Goal: Task Accomplishment & Management: Use online tool/utility

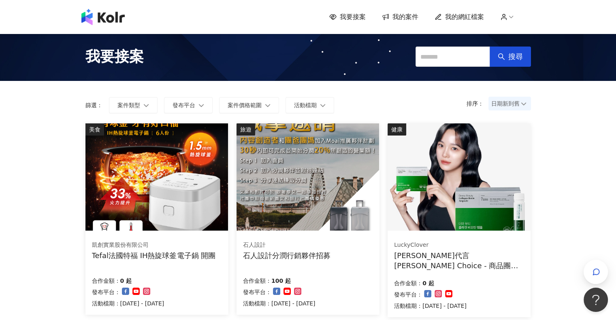
click at [348, 19] on span "我要接案" at bounding box center [353, 17] width 26 height 9
click at [347, 16] on span "我要接案" at bounding box center [353, 17] width 26 height 9
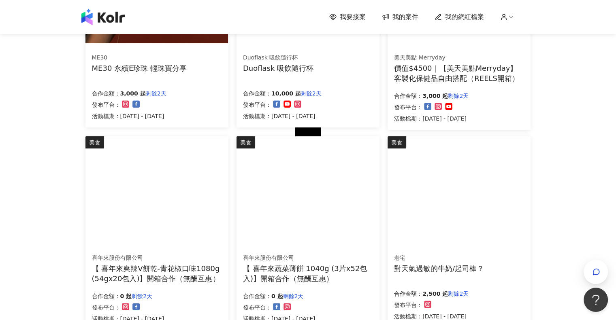
scroll to position [385, 0]
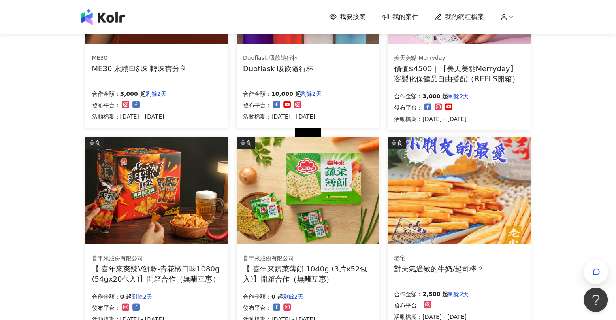
click at [564, 125] on div "我要接案 我的案件 我的網紅檔案 我要接案 搜尋 排序： 日期新到舊 篩選： 案件類型 發布平台 案件價格範圍 活動檔期 清除 套用 生活風格 安期衛生棉(純…" at bounding box center [308, 49] width 616 height 868
